Goal: Task Accomplishment & Management: Manage account settings

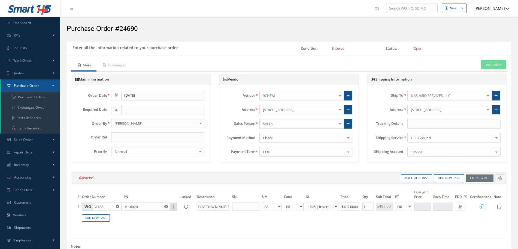
select select "1"
select select "5"
select select "102"
select select "1"
click at [497, 11] on button "[PERSON_NAME]" at bounding box center [490, 8] width 40 height 11
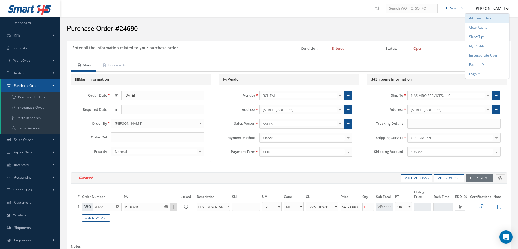
click at [493, 19] on link "Administration" at bounding box center [488, 18] width 44 height 9
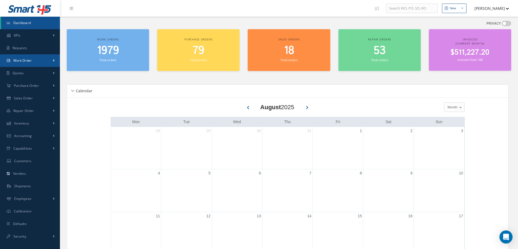
click at [35, 62] on link "Work Order" at bounding box center [30, 60] width 60 height 13
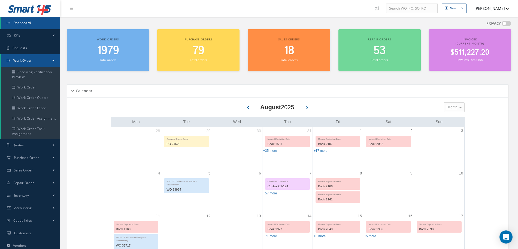
click at [47, 60] on link "Work Order" at bounding box center [30, 60] width 59 height 13
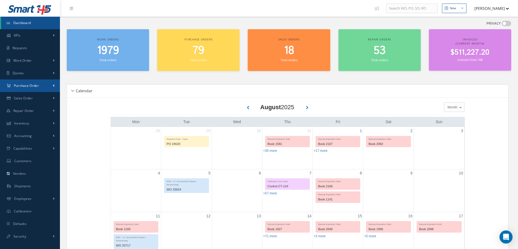
click at [35, 84] on span "Purchase Order" at bounding box center [26, 85] width 25 height 5
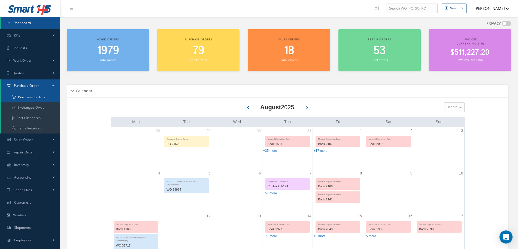
click at [32, 95] on a=1&status_id=2&status_id=3&status_id=5&collapsedFilters"] "Purchase Orders" at bounding box center [30, 97] width 59 height 10
click at [212, 14] on nav "New New Work Order New Purchase Order New Customer Quote New Sales Order New Re…" at bounding box center [289, 8] width 458 height 17
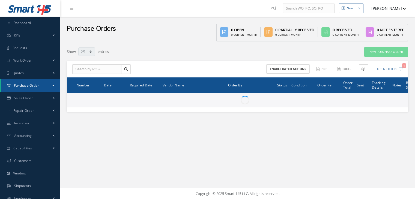
select select "25"
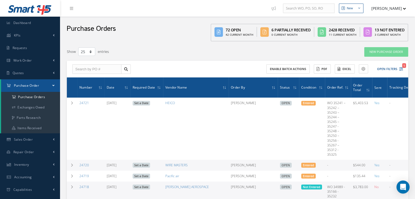
click at [186, 47] on div "Show 10 25 50 100 entries" at bounding box center [165, 52] width 204 height 10
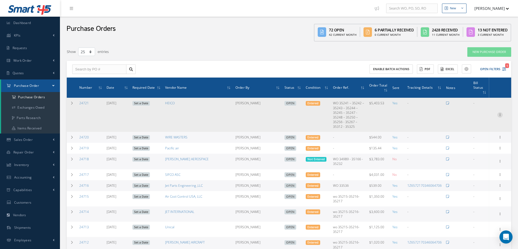
click at [415, 112] on icon at bounding box center [500, 114] width 5 height 4
click at [415, 129] on link "Edit" at bounding box center [475, 132] width 43 height 7
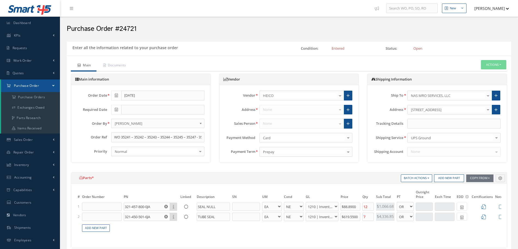
select select "1"
select select "5"
select select "7"
select select "1"
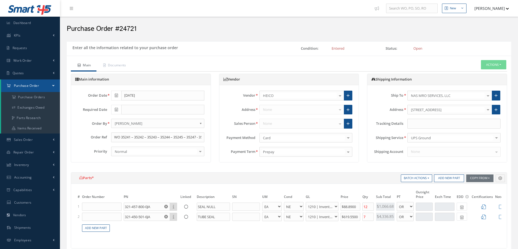
select select "5"
select select "7"
select select "1"
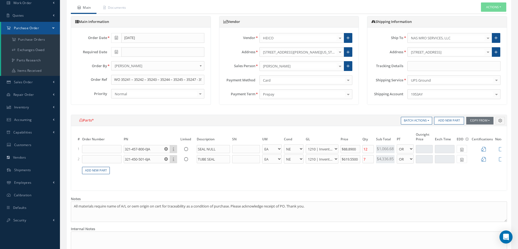
scroll to position [136, 0]
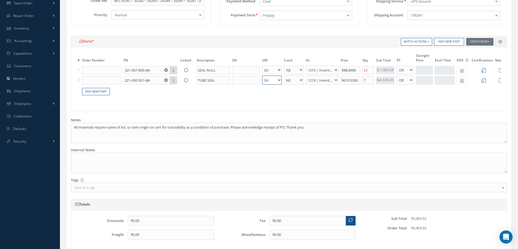
click at [279, 80] on select "CM EA FT Gl IN KT M MM OZ PK Pint LB SF YD" at bounding box center [272, 80] width 20 height 9
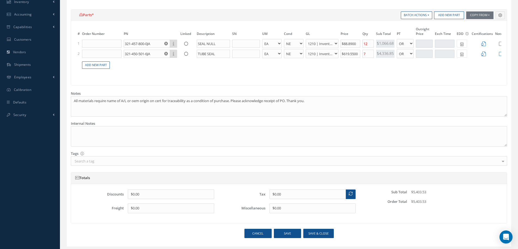
scroll to position [183, 0]
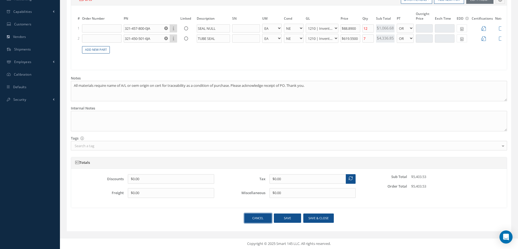
click at [252, 219] on link "Cancel" at bounding box center [258, 218] width 27 height 10
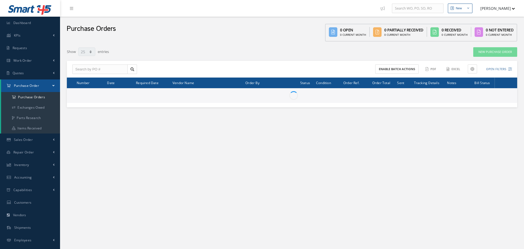
select select "25"
